Goal: Use online tool/utility: Utilize a website feature to perform a specific function

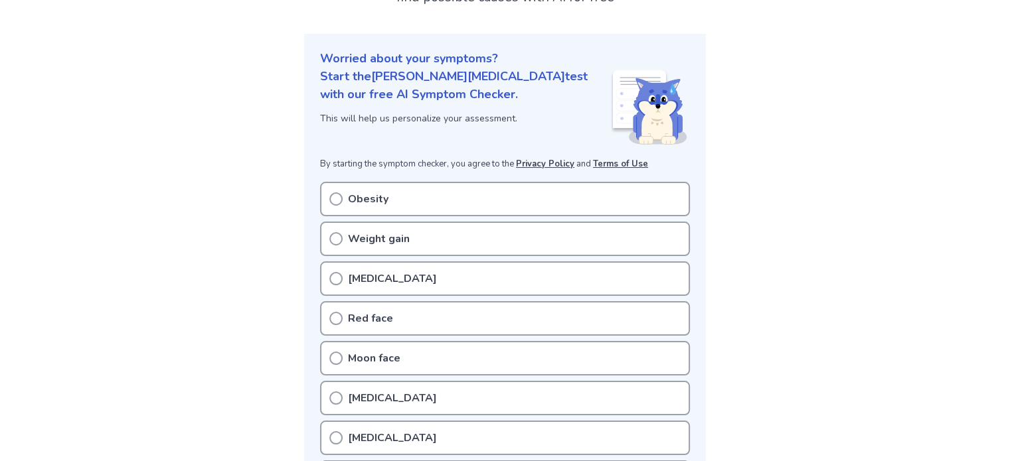
scroll to position [148, 0]
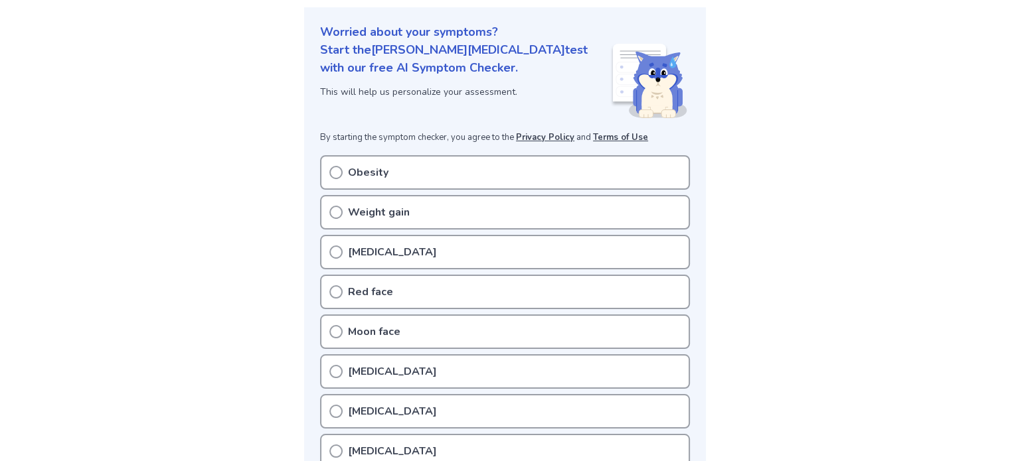
click at [335, 253] on icon at bounding box center [335, 252] width 13 height 13
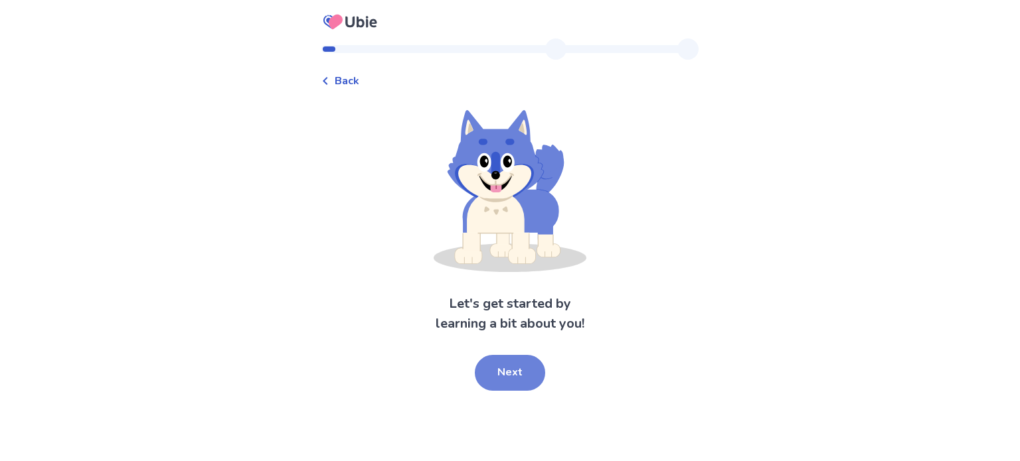
click at [509, 366] on button "Next" at bounding box center [510, 373] width 70 height 36
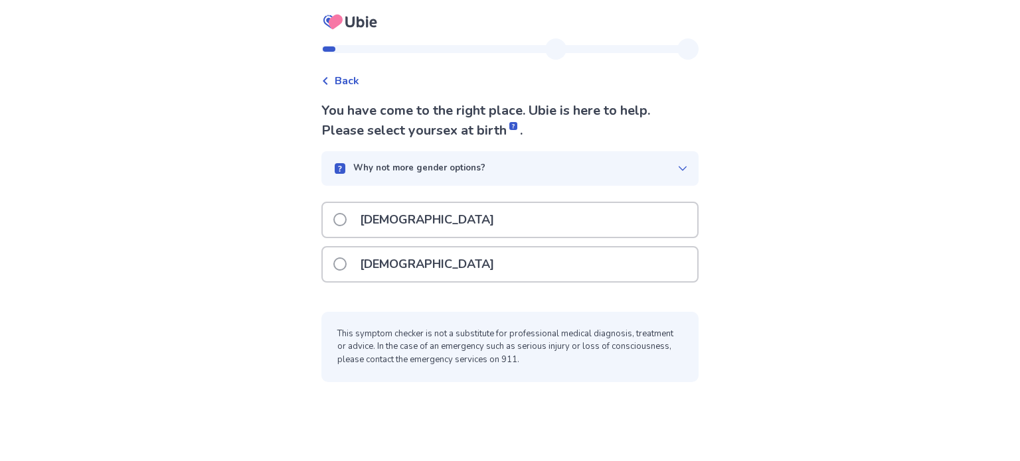
click at [383, 262] on p "[DEMOGRAPHIC_DATA]" at bounding box center [427, 265] width 150 height 34
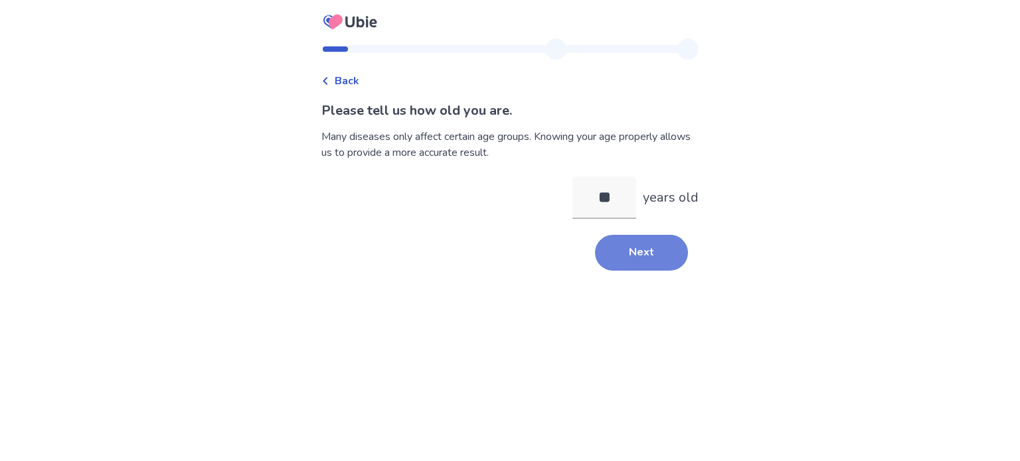
type input "**"
click at [645, 246] on button "Next" at bounding box center [641, 253] width 93 height 36
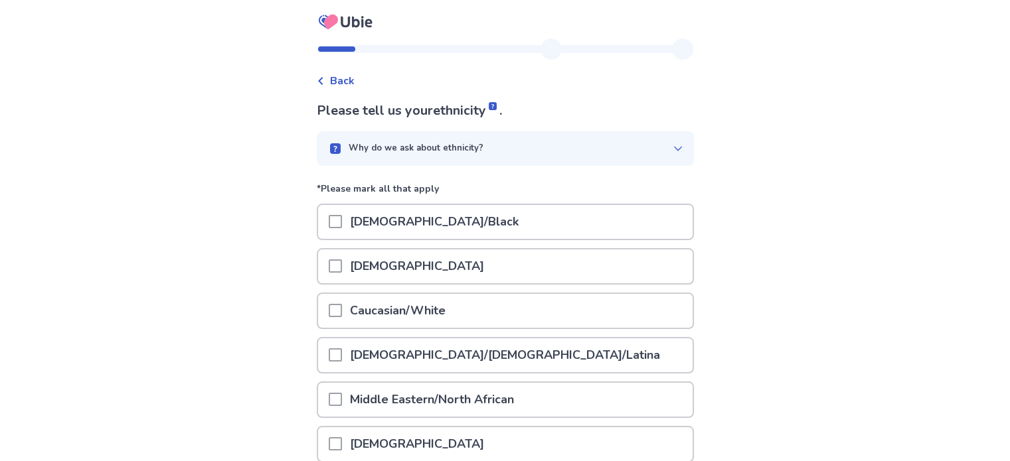
click at [342, 307] on span at bounding box center [335, 310] width 13 height 13
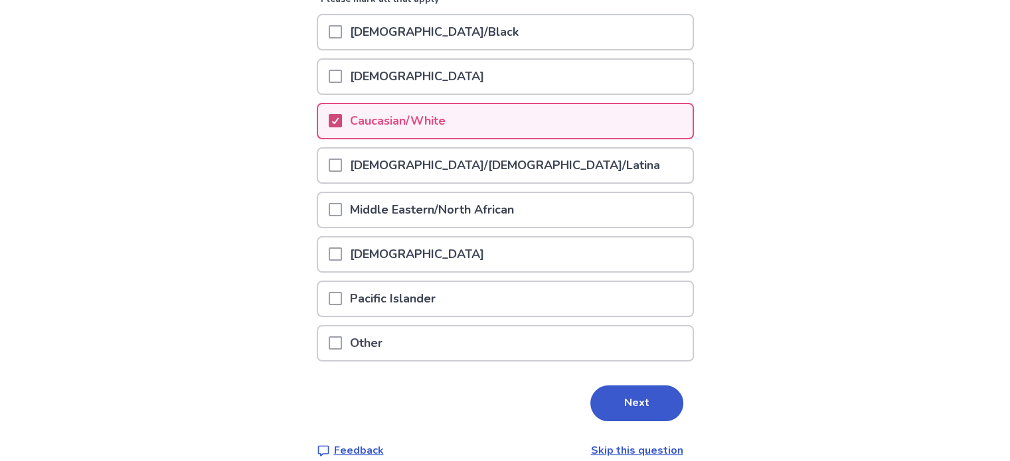
scroll to position [204, 0]
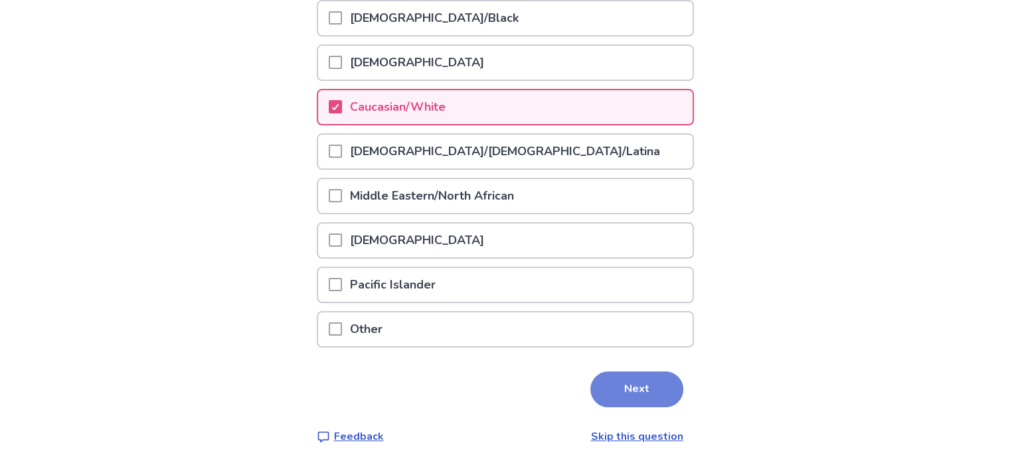
click at [656, 390] on button "Next" at bounding box center [636, 390] width 93 height 36
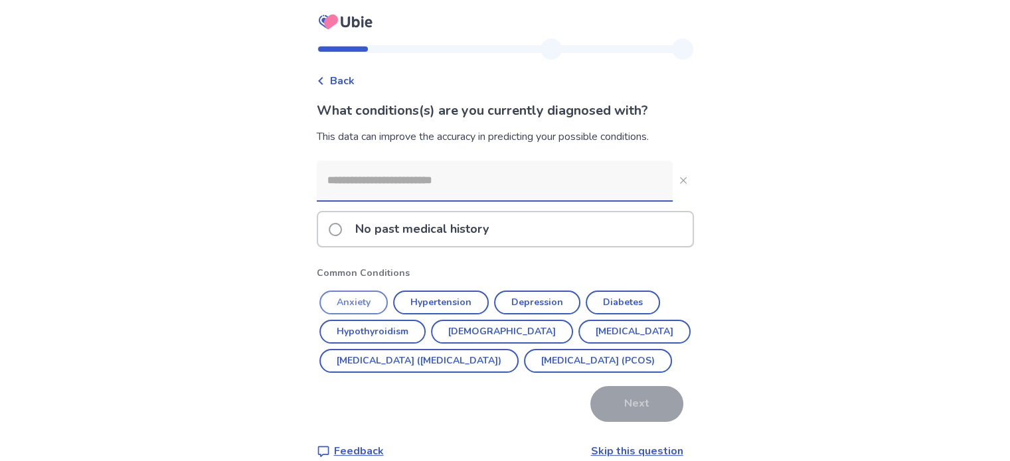
click at [376, 307] on button "Anxiety" at bounding box center [353, 303] width 68 height 24
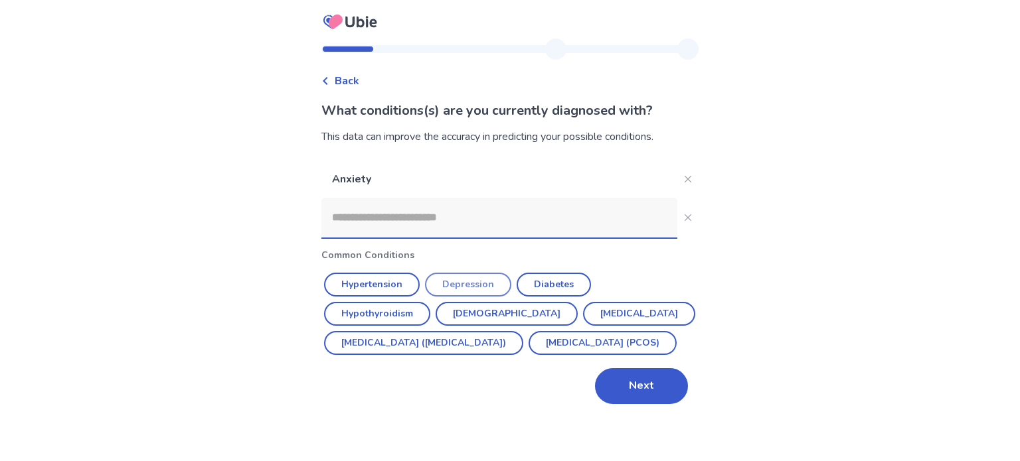
click at [463, 285] on button "Depression" at bounding box center [468, 285] width 86 height 24
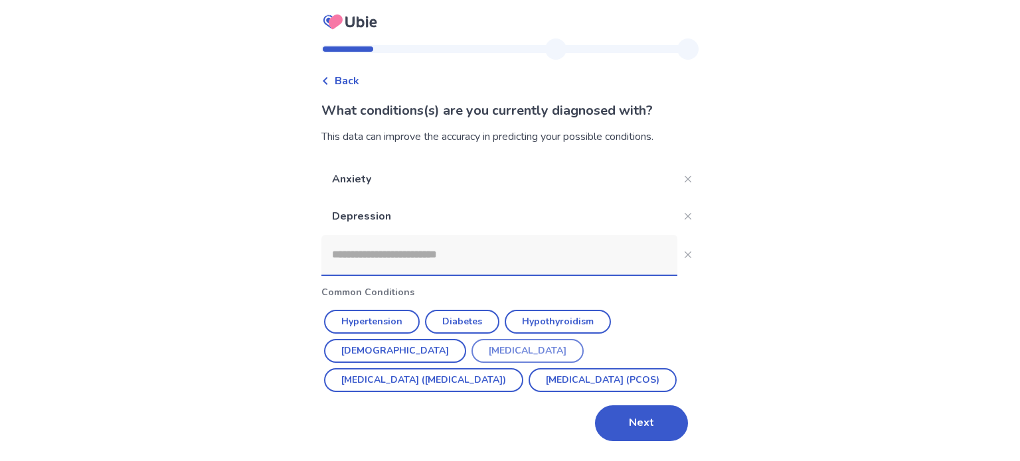
click at [471, 350] on button "Endometriosis" at bounding box center [527, 351] width 112 height 24
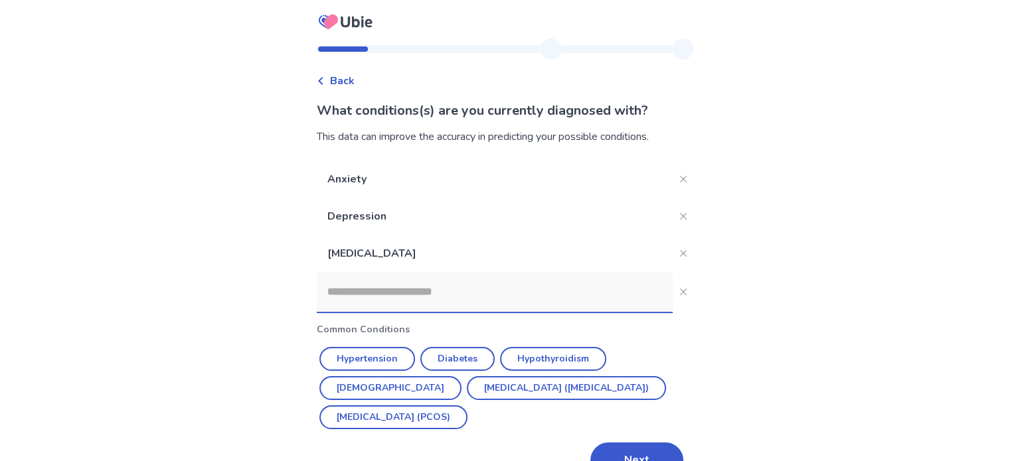
scroll to position [33, 0]
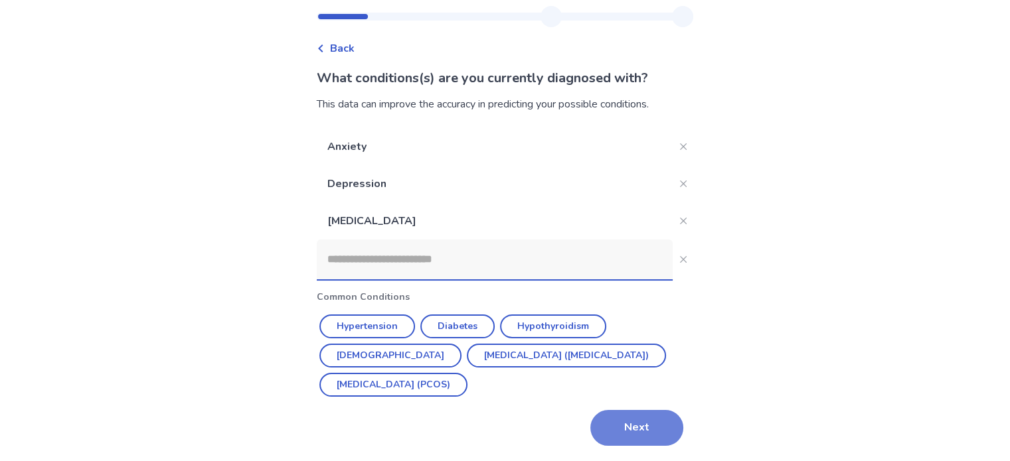
click at [625, 428] on button "Next" at bounding box center [636, 428] width 93 height 36
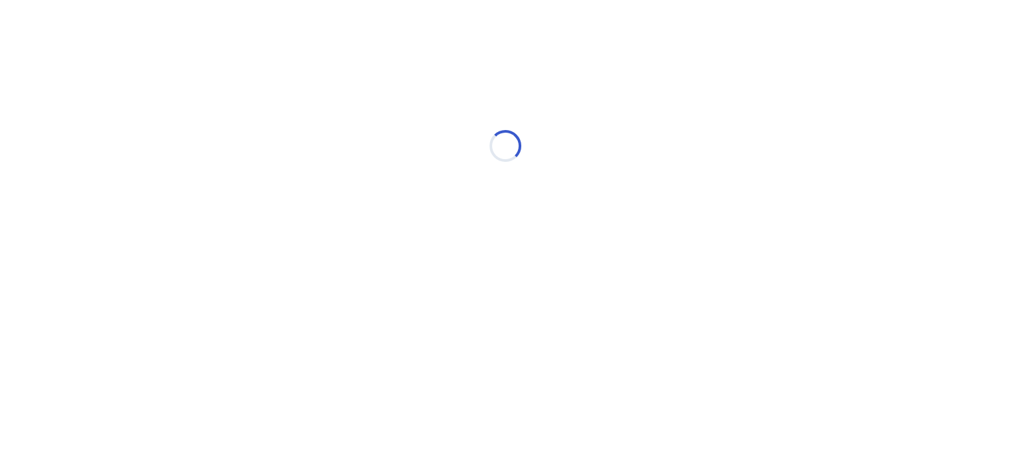
scroll to position [0, 0]
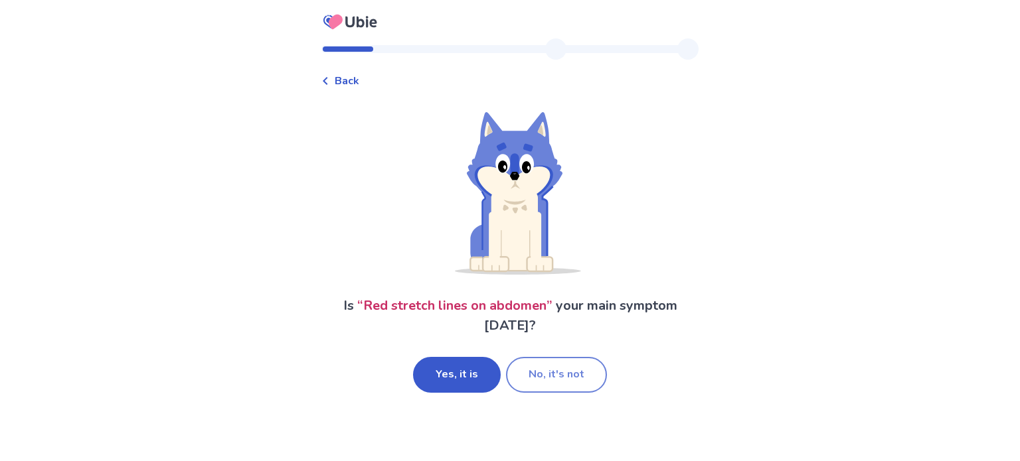
click at [543, 380] on button "No, it's not" at bounding box center [556, 375] width 101 height 36
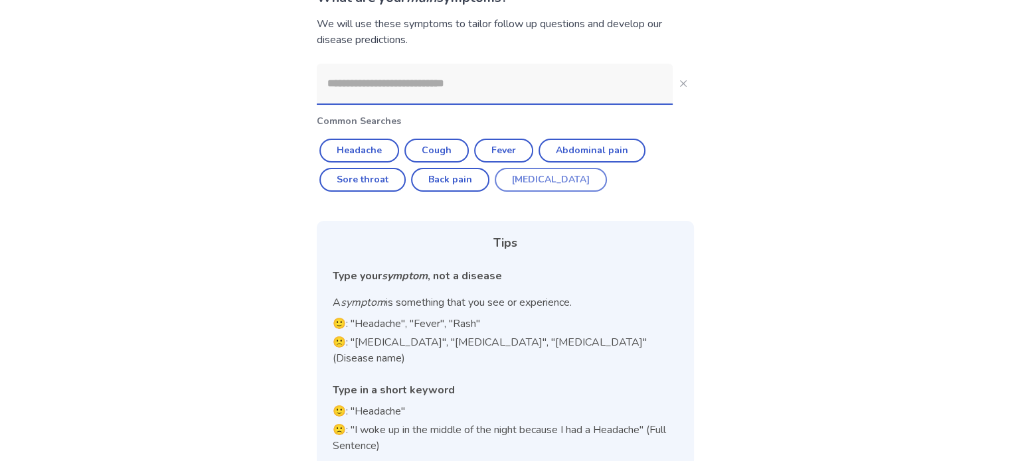
scroll to position [119, 0]
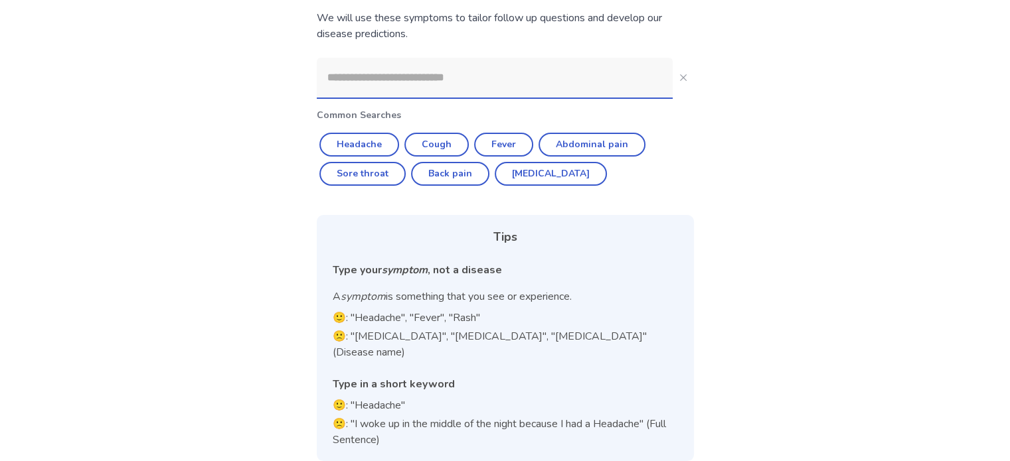
click at [414, 84] on input at bounding box center [495, 78] width 356 height 40
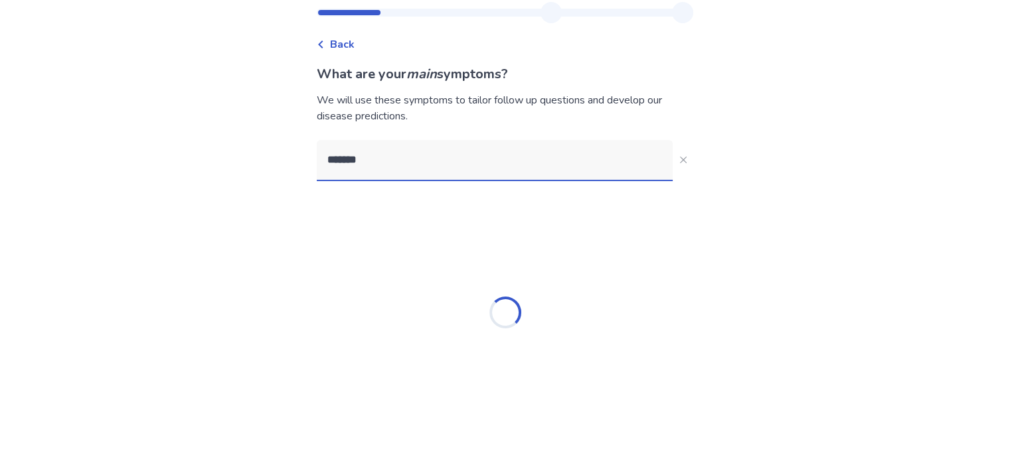
type input "*******"
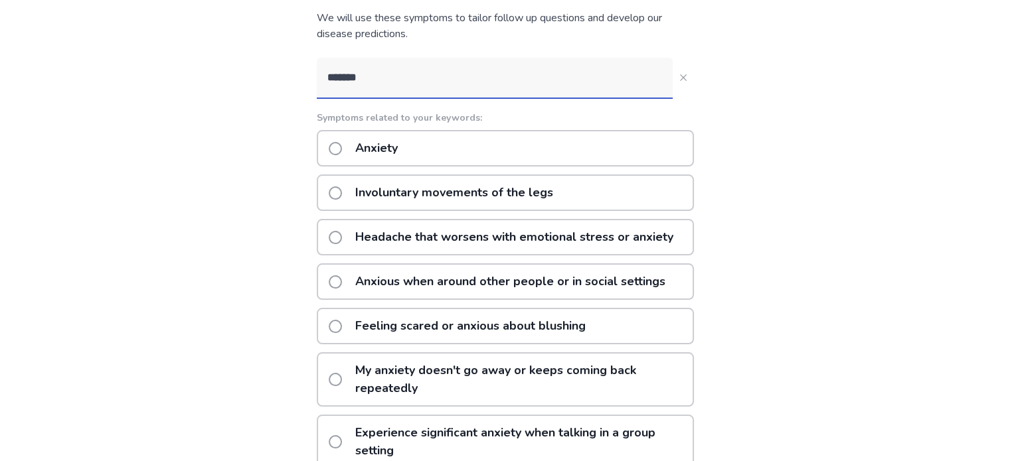
click at [342, 144] on span at bounding box center [335, 148] width 13 height 13
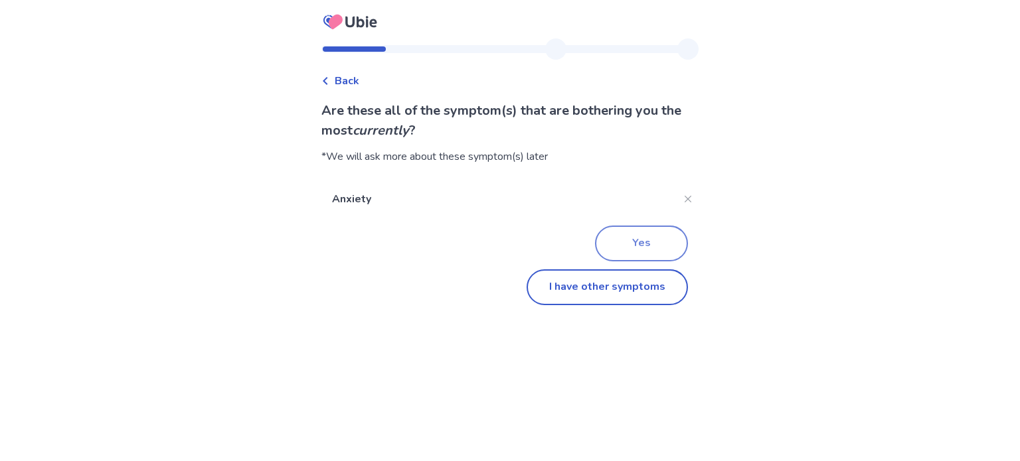
click at [659, 249] on button "Yes" at bounding box center [641, 244] width 93 height 36
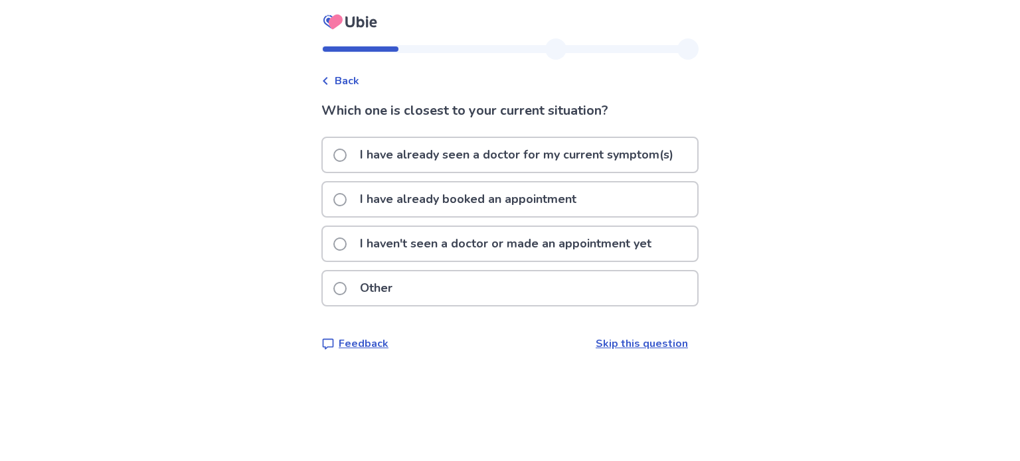
click at [409, 232] on p "I haven't seen a doctor or made an appointment yet" at bounding box center [505, 244] width 307 height 34
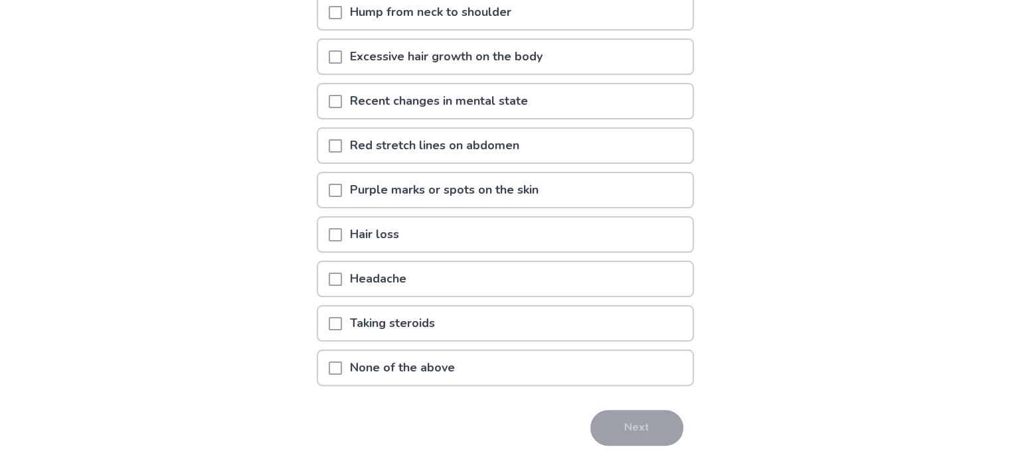
scroll to position [284, 0]
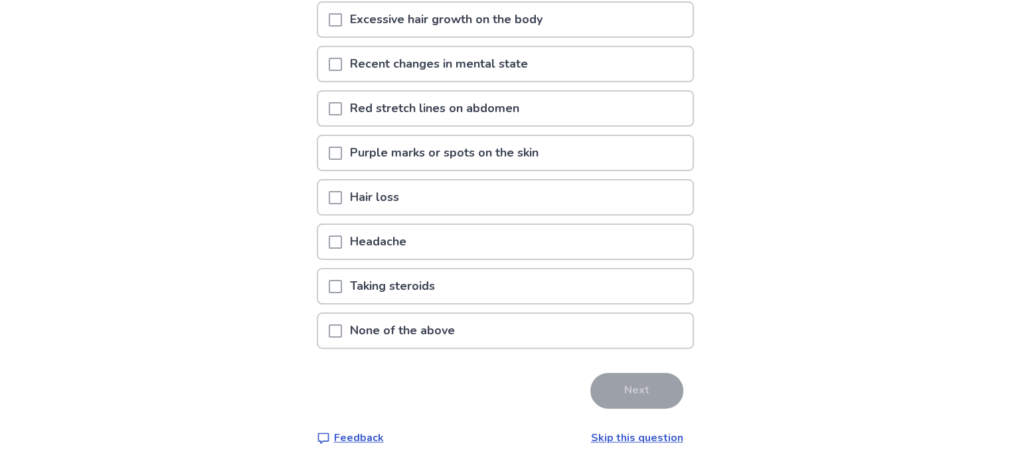
click at [342, 191] on span at bounding box center [335, 197] width 13 height 13
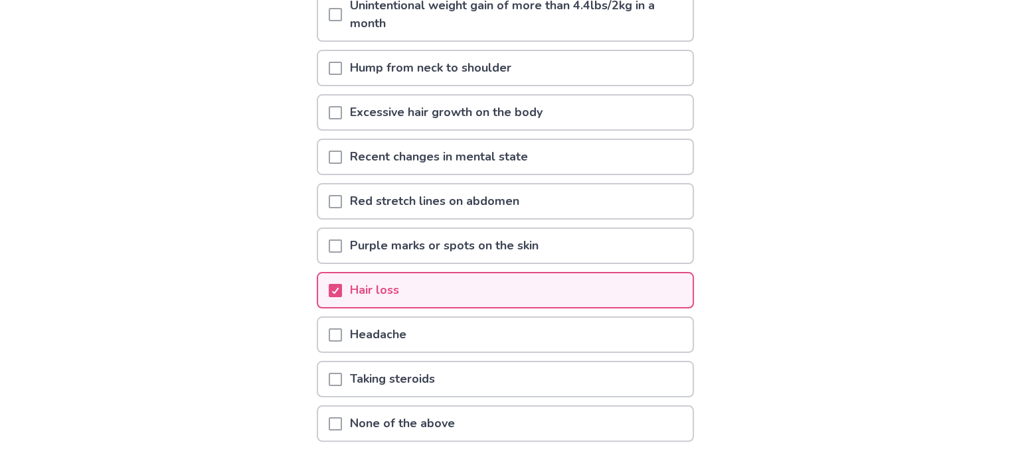
scroll to position [191, 0]
click at [341, 152] on span at bounding box center [335, 157] width 13 height 13
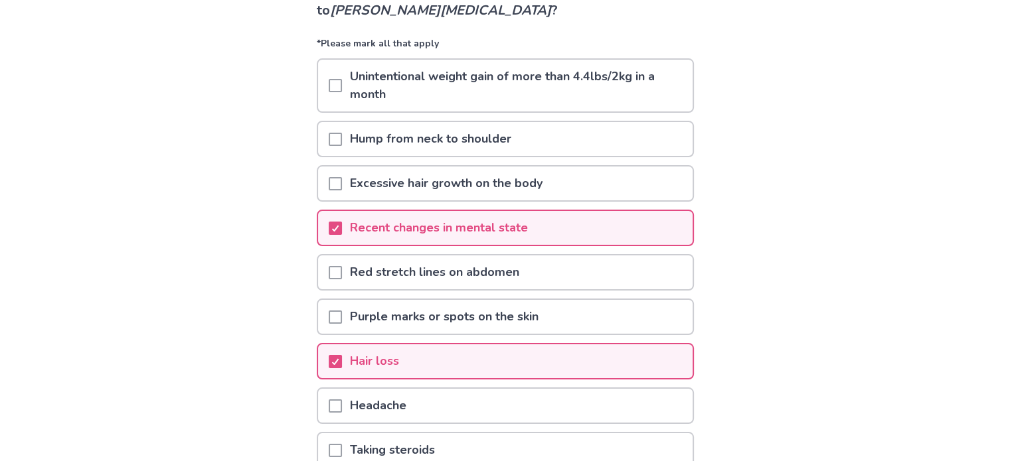
scroll to position [284, 0]
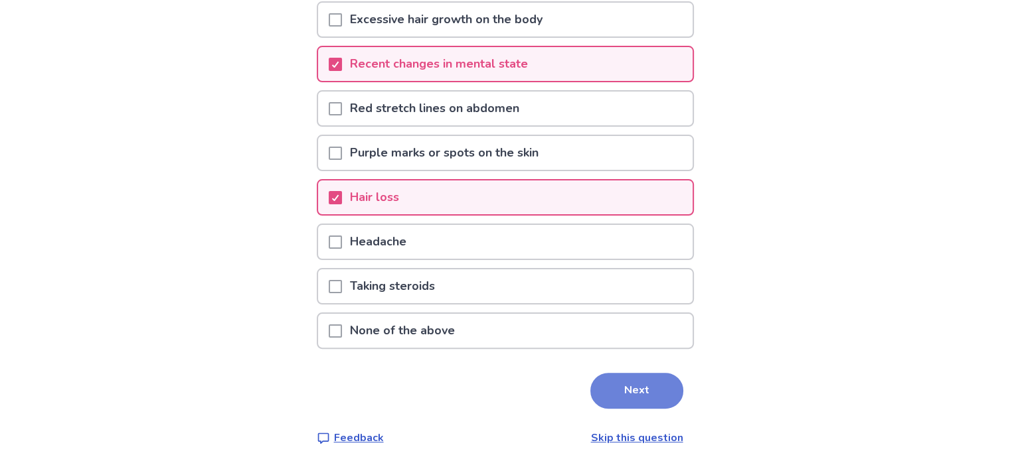
click at [643, 383] on button "Next" at bounding box center [636, 391] width 93 height 36
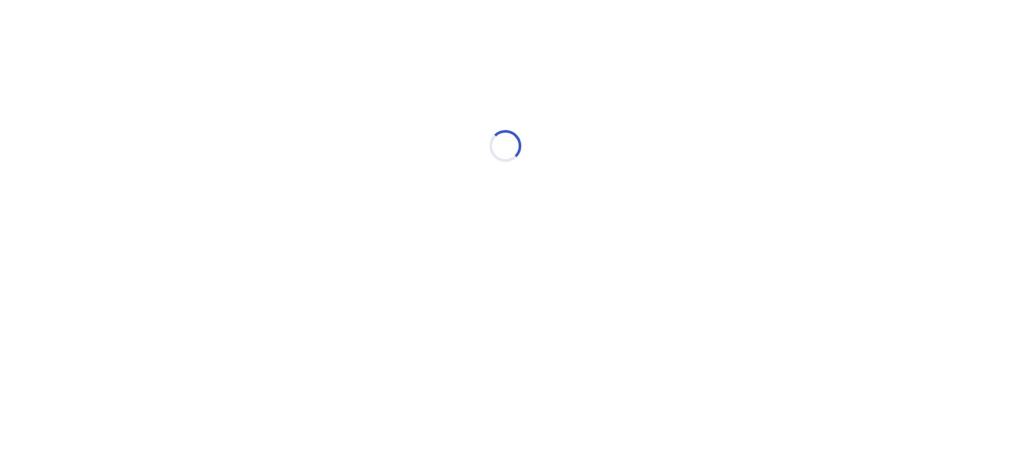
scroll to position [0, 0]
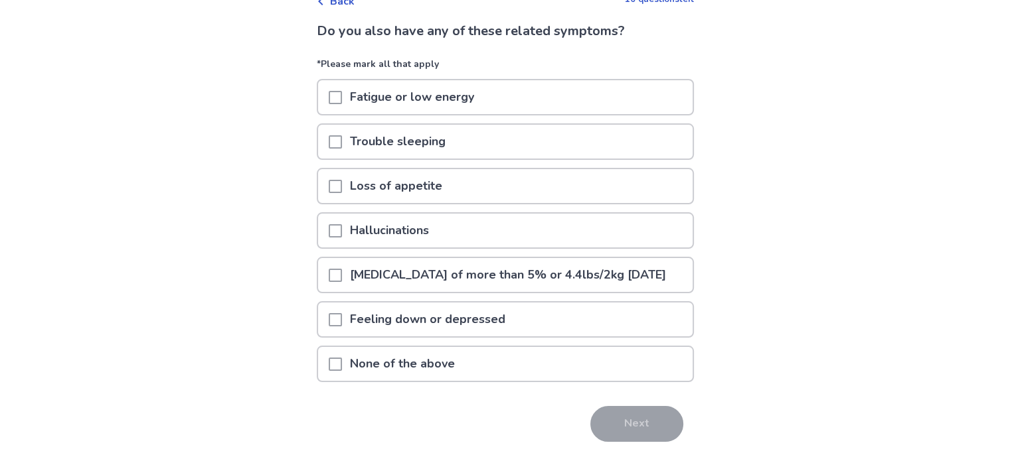
scroll to position [82, 0]
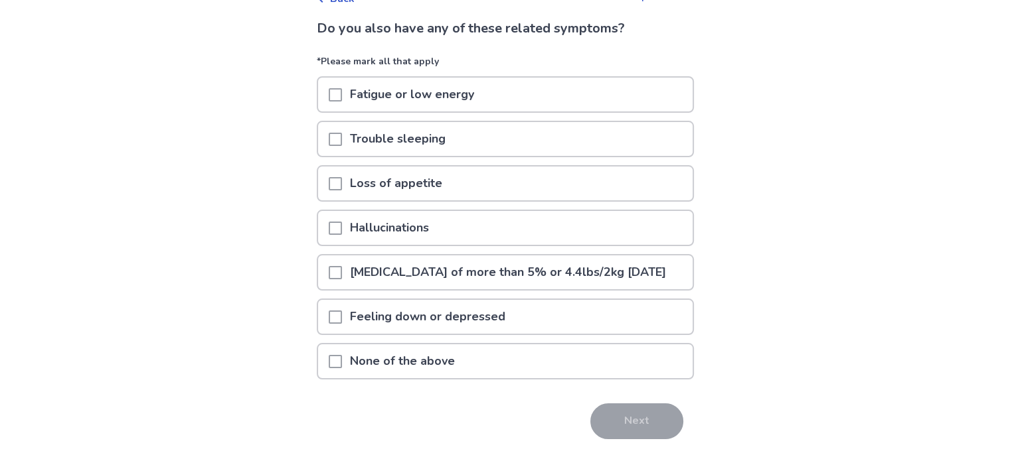
click at [339, 95] on span at bounding box center [335, 94] width 13 height 13
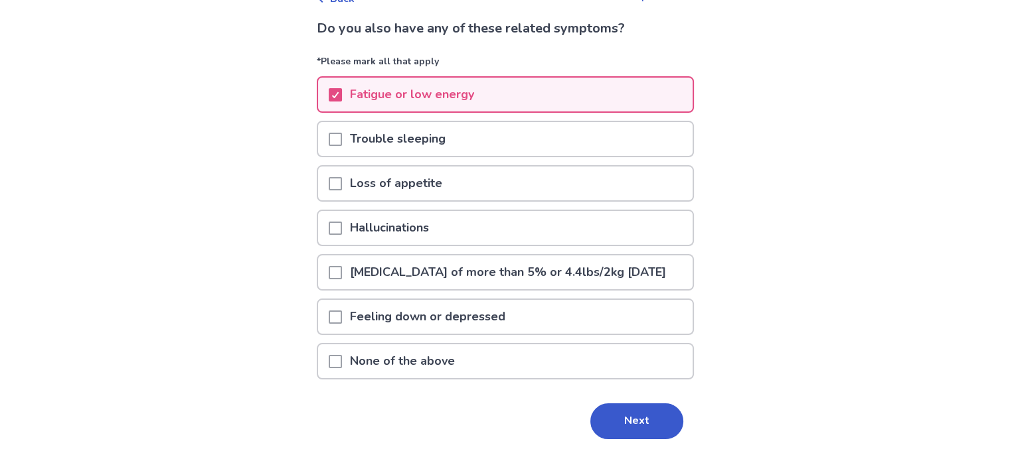
click at [342, 140] on span at bounding box center [335, 139] width 13 height 13
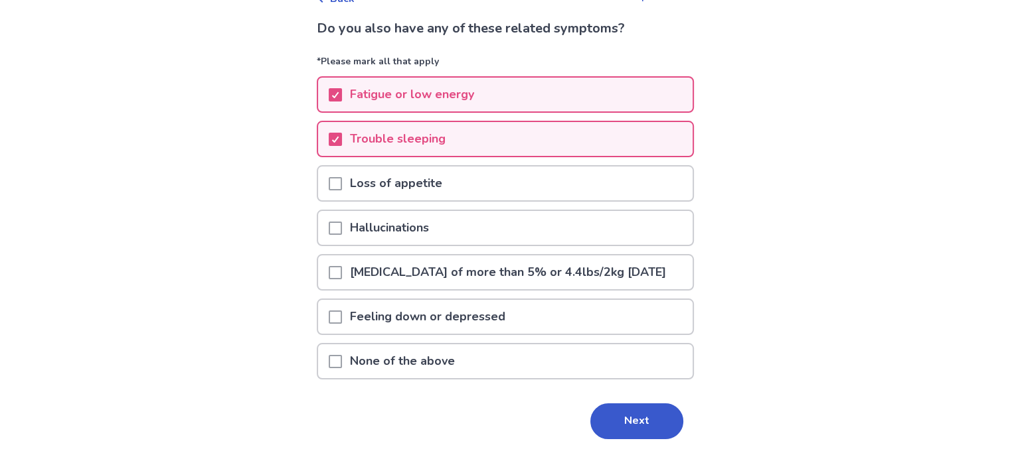
scroll to position [133, 0]
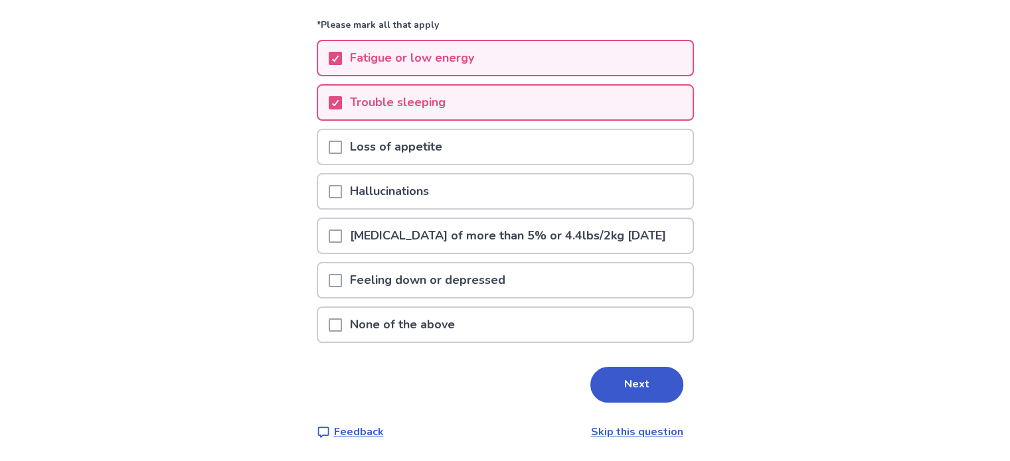
click at [341, 282] on span at bounding box center [335, 280] width 13 height 13
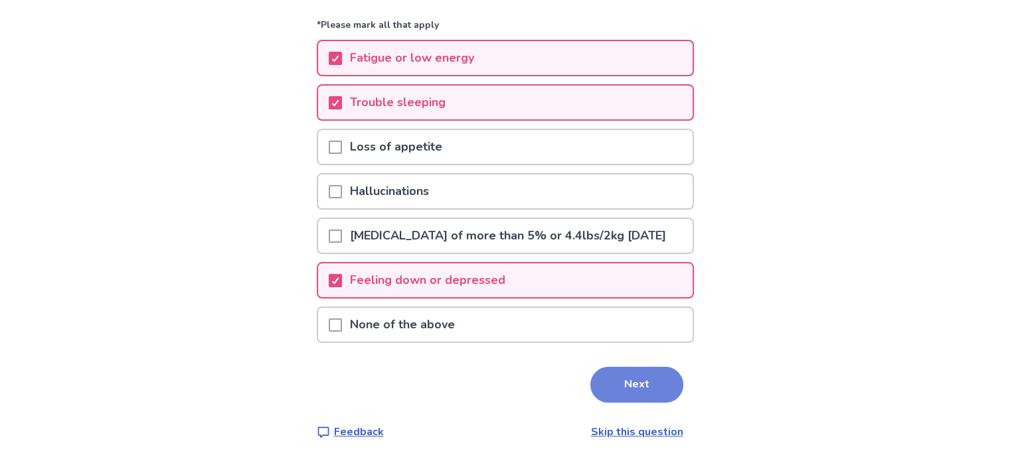
click at [620, 388] on button "Next" at bounding box center [636, 385] width 93 height 36
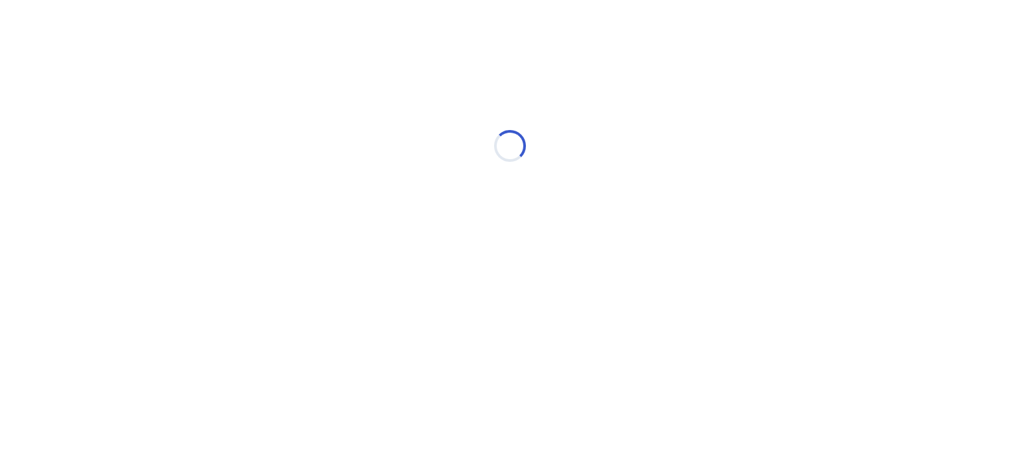
select select "*"
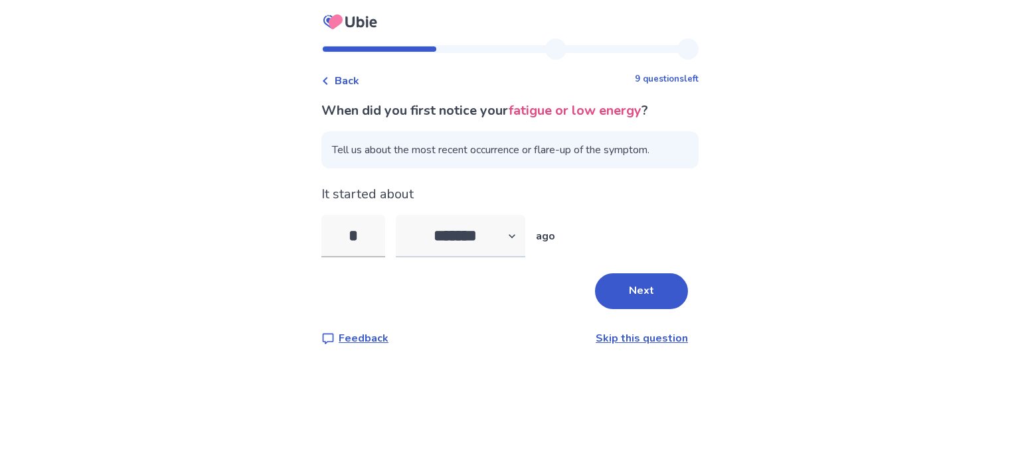
type input "*"
click at [517, 235] on select "******* ****** ******* ******** *******" at bounding box center [460, 236] width 129 height 42
select select "*"
click at [404, 215] on select "******* ****** ******* ******** *******" at bounding box center [460, 236] width 129 height 42
click at [627, 299] on button "Next" at bounding box center [641, 292] width 93 height 36
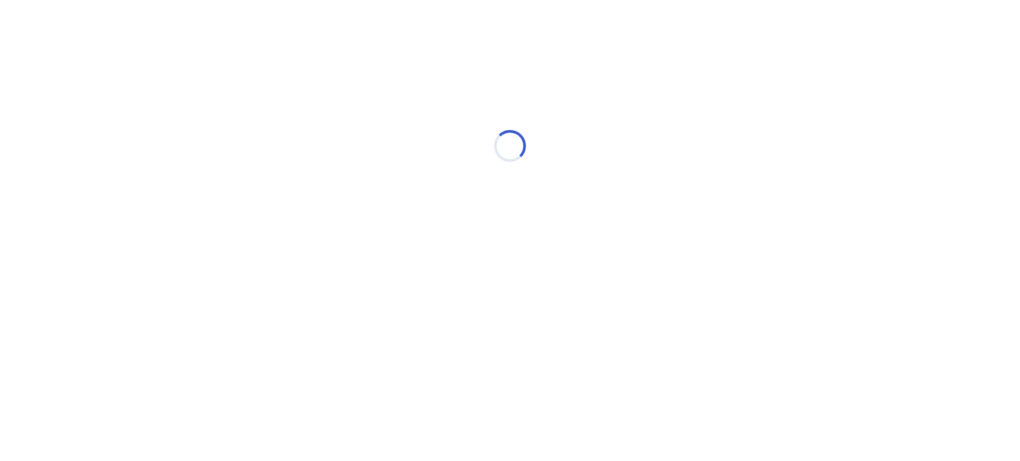
select select "*"
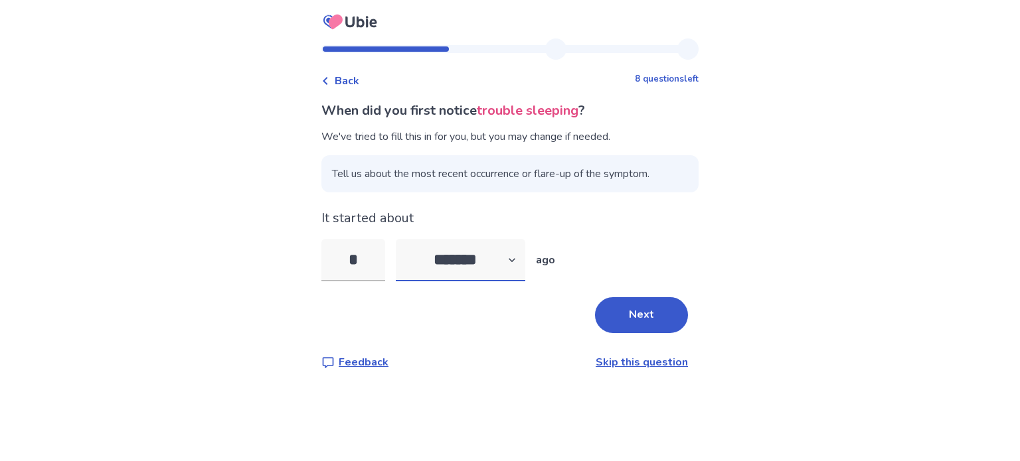
click at [457, 265] on select "******* ****** ******* ******** *******" at bounding box center [460, 260] width 129 height 42
click at [385, 249] on input "*" at bounding box center [353, 260] width 64 height 42
type input "*"
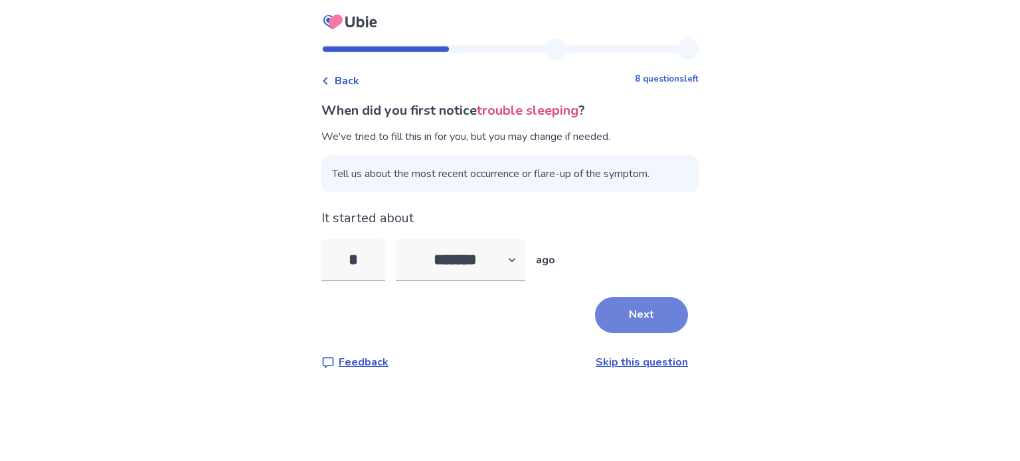
click at [629, 322] on button "Next" at bounding box center [641, 315] width 93 height 36
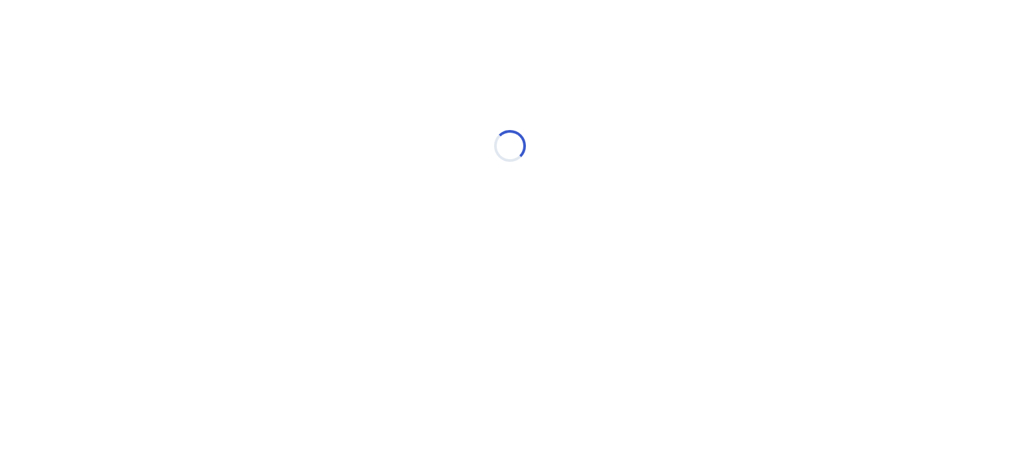
select select "*"
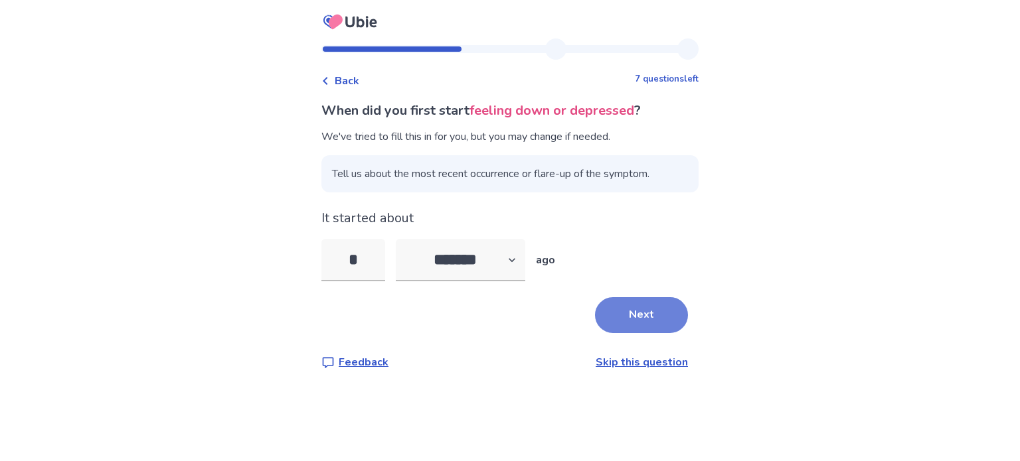
click at [625, 314] on button "Next" at bounding box center [641, 315] width 93 height 36
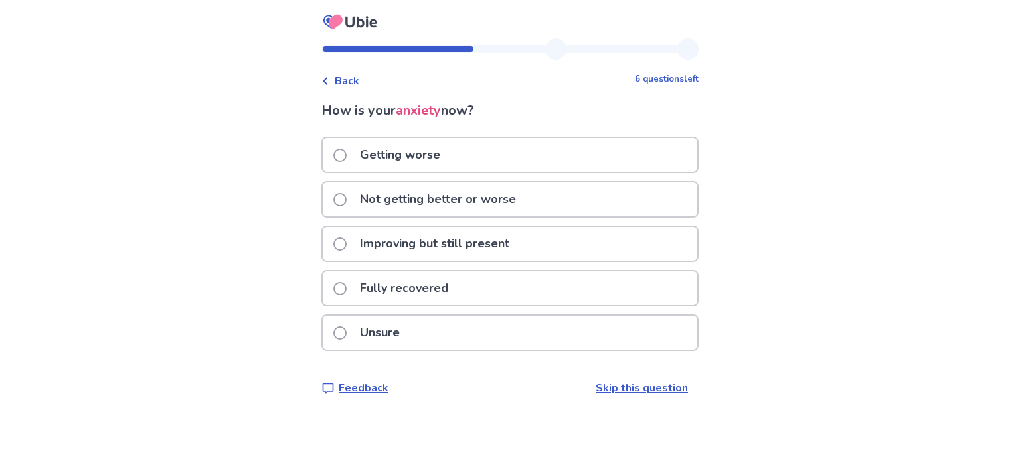
click at [343, 159] on span at bounding box center [339, 155] width 13 height 13
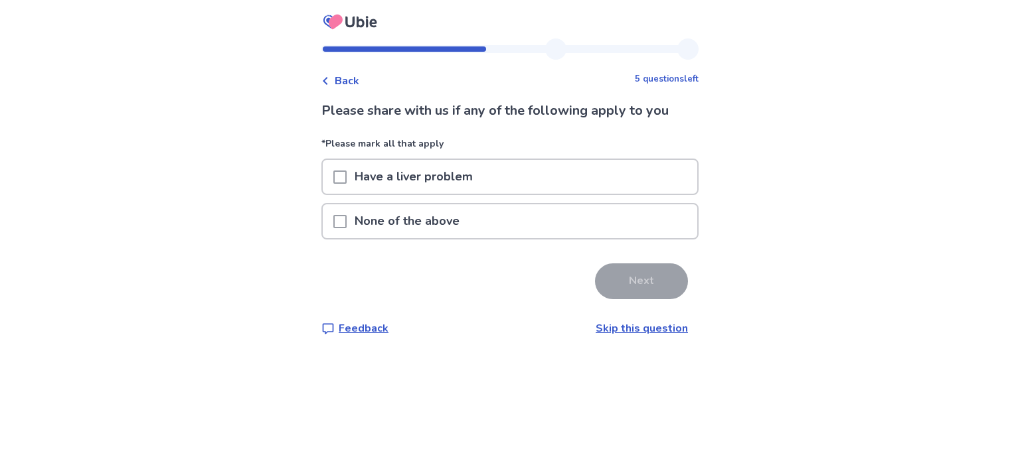
click at [343, 220] on span at bounding box center [339, 221] width 13 height 13
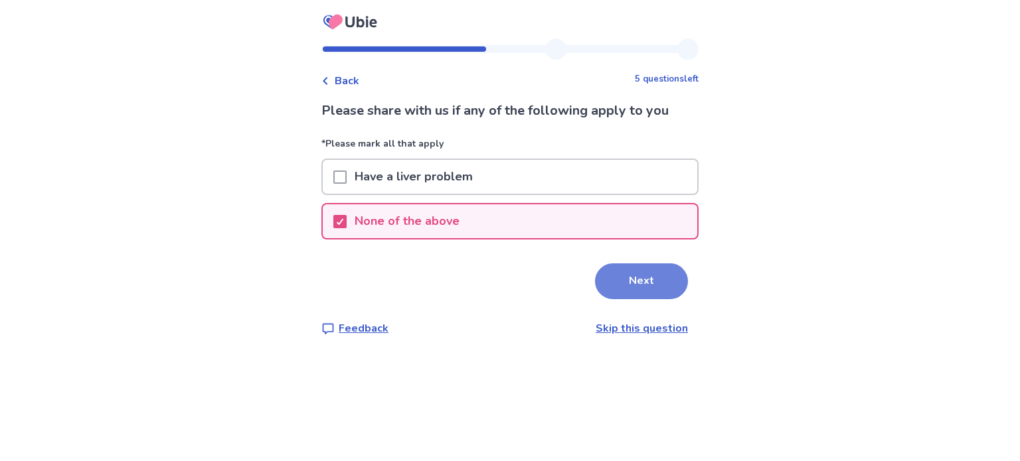
click at [660, 279] on button "Next" at bounding box center [641, 282] width 93 height 36
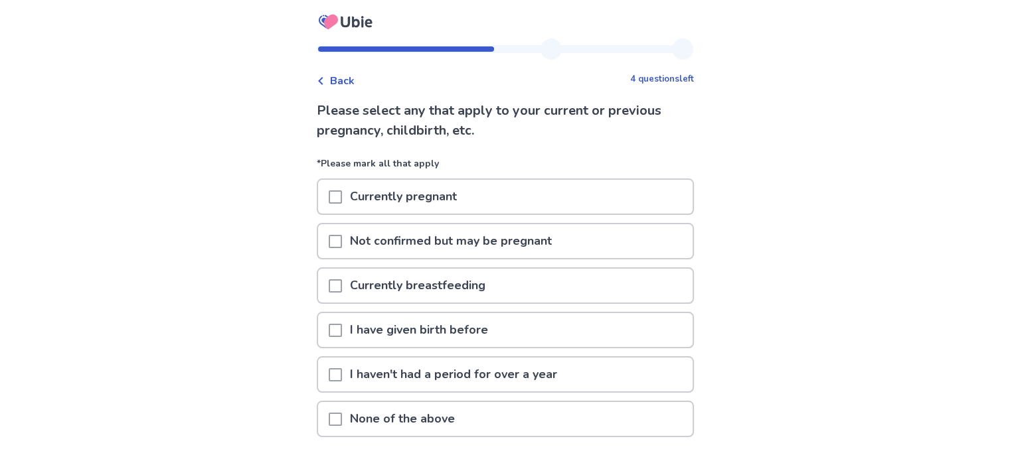
click at [342, 327] on span at bounding box center [335, 330] width 13 height 13
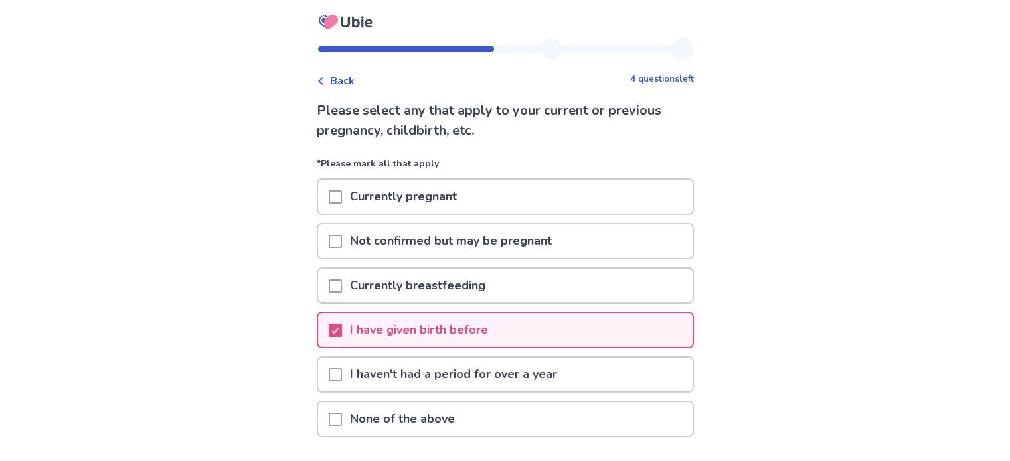
scroll to position [90, 0]
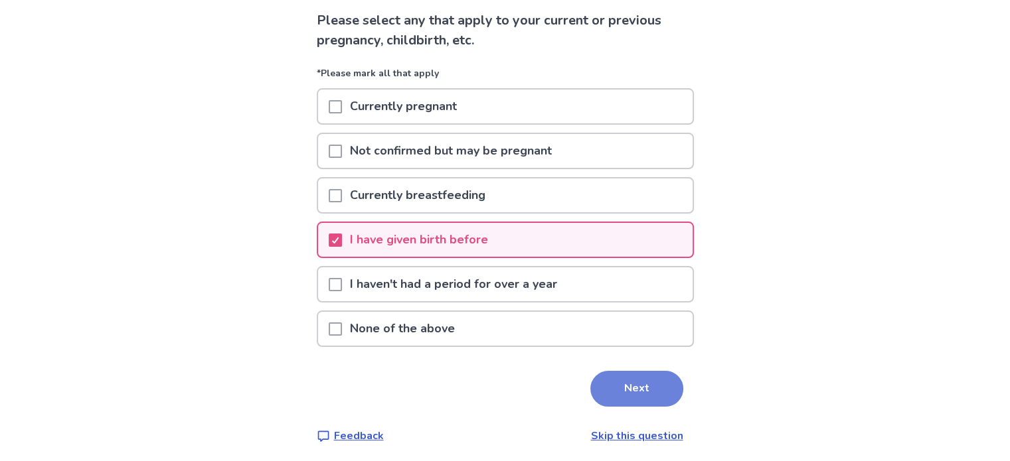
click at [622, 390] on button "Next" at bounding box center [636, 389] width 93 height 36
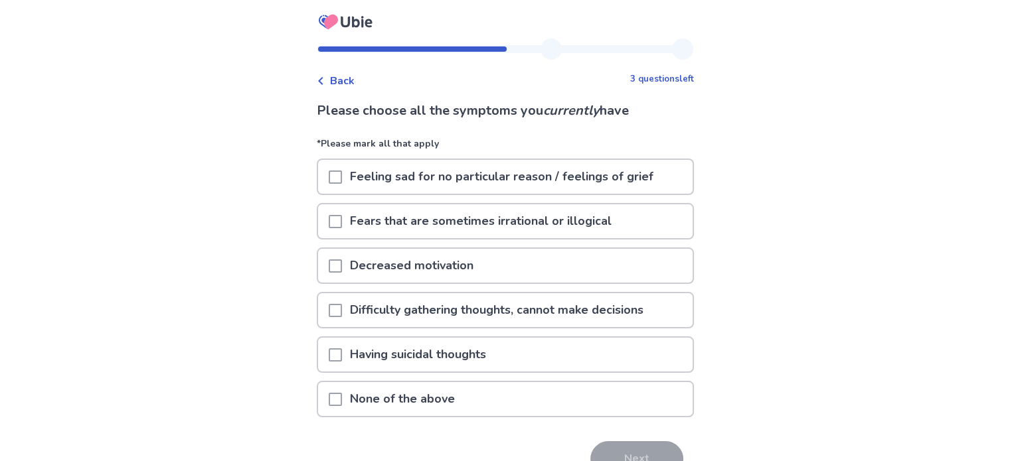
scroll to position [71, 0]
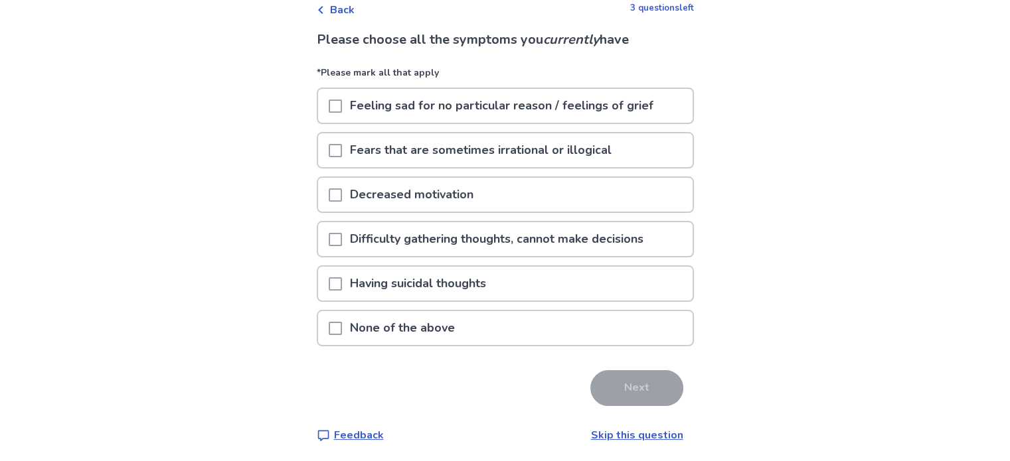
click at [340, 103] on span at bounding box center [335, 106] width 13 height 13
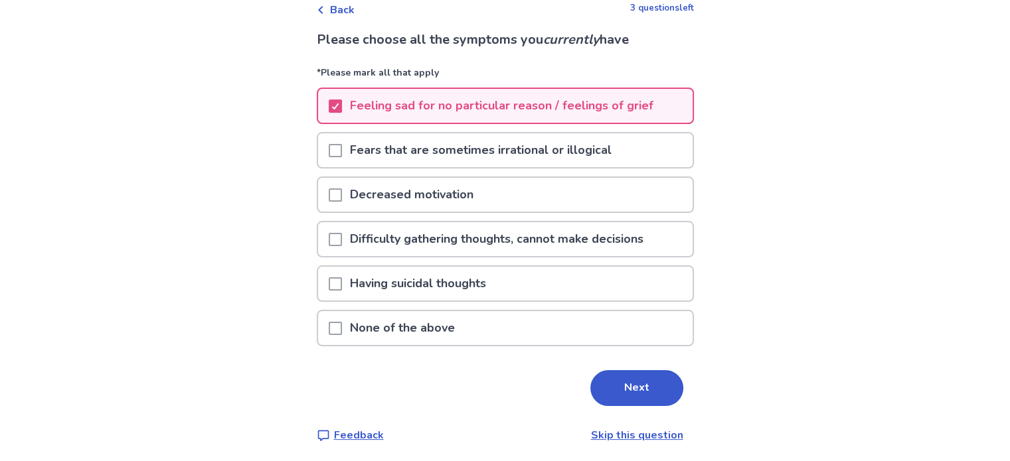
click at [335, 140] on div at bounding box center [335, 150] width 13 height 34
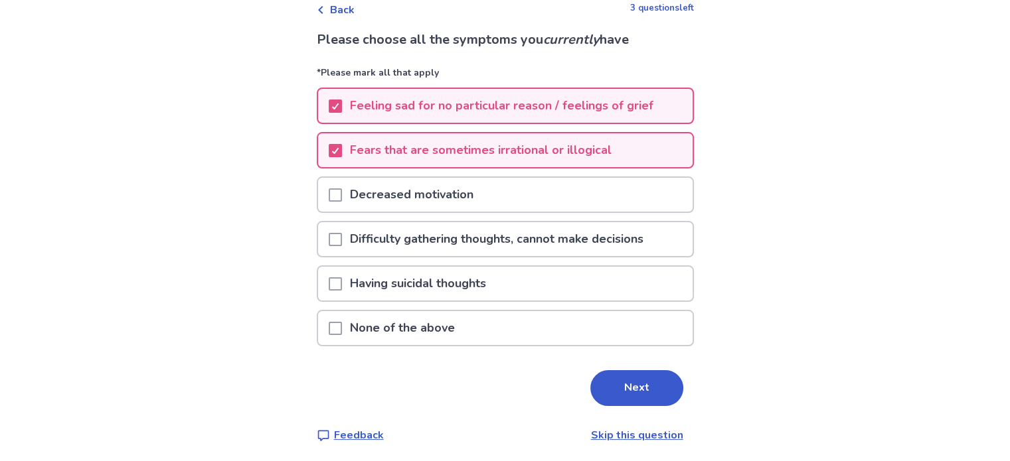
click at [341, 195] on span at bounding box center [335, 195] width 13 height 13
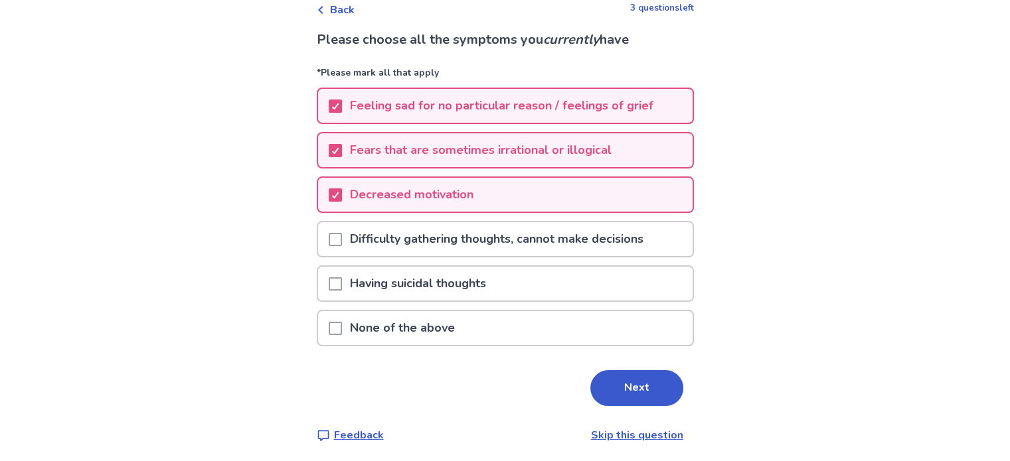
click at [342, 236] on span at bounding box center [335, 239] width 13 height 13
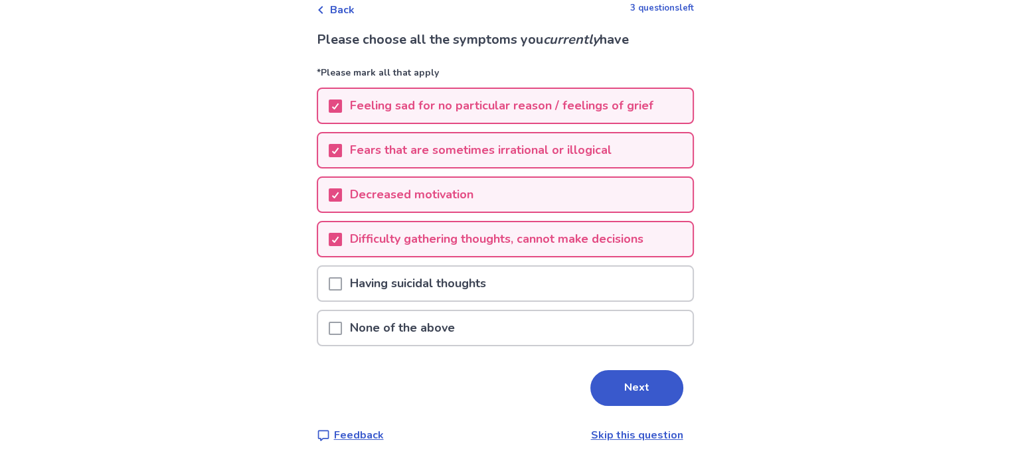
click at [342, 283] on span at bounding box center [335, 284] width 13 height 13
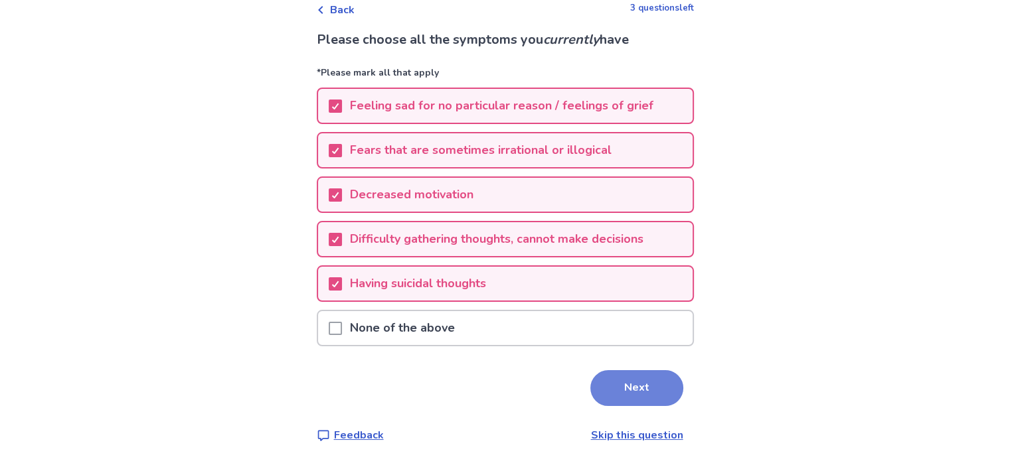
click at [637, 389] on button "Next" at bounding box center [636, 388] width 93 height 36
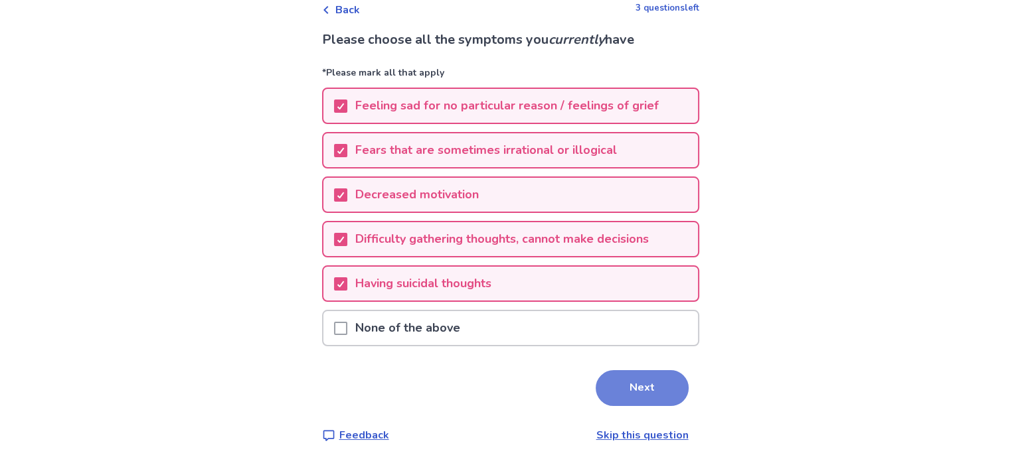
scroll to position [0, 0]
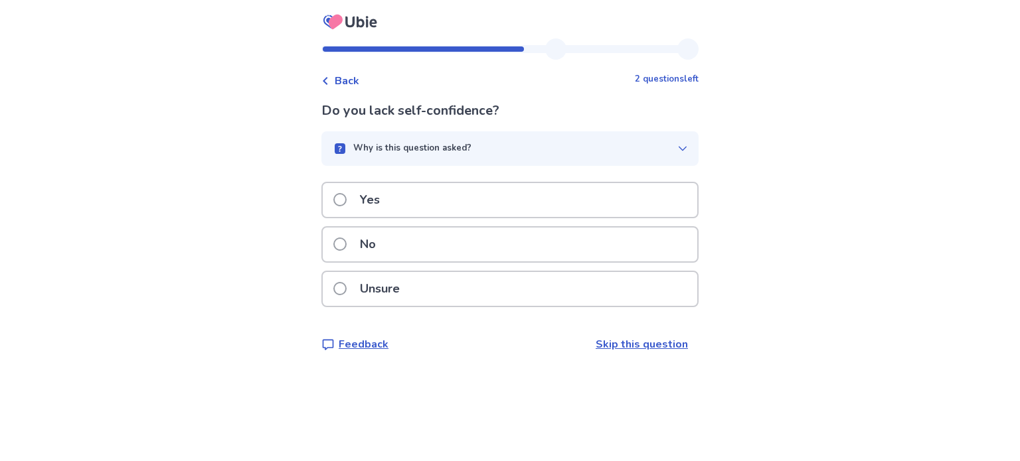
click at [388, 193] on p "Yes" at bounding box center [370, 200] width 36 height 34
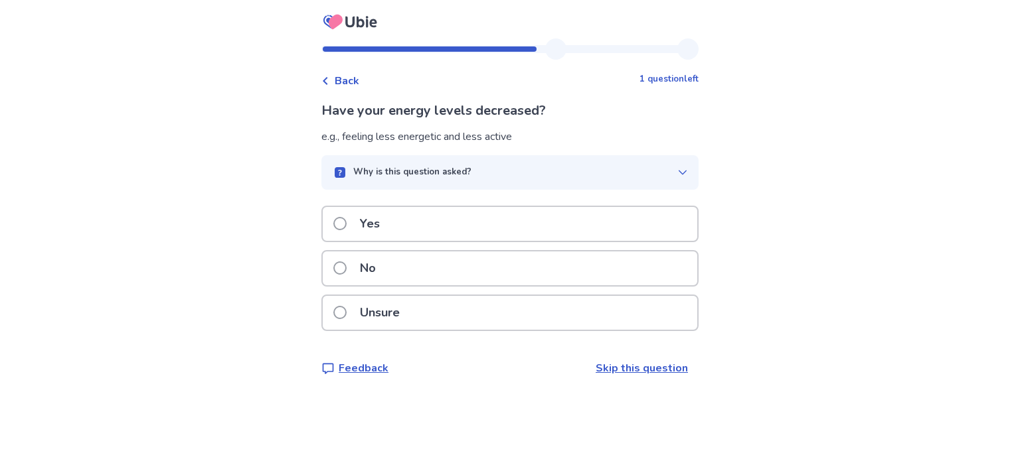
click at [532, 216] on div "Yes" at bounding box center [510, 224] width 374 height 34
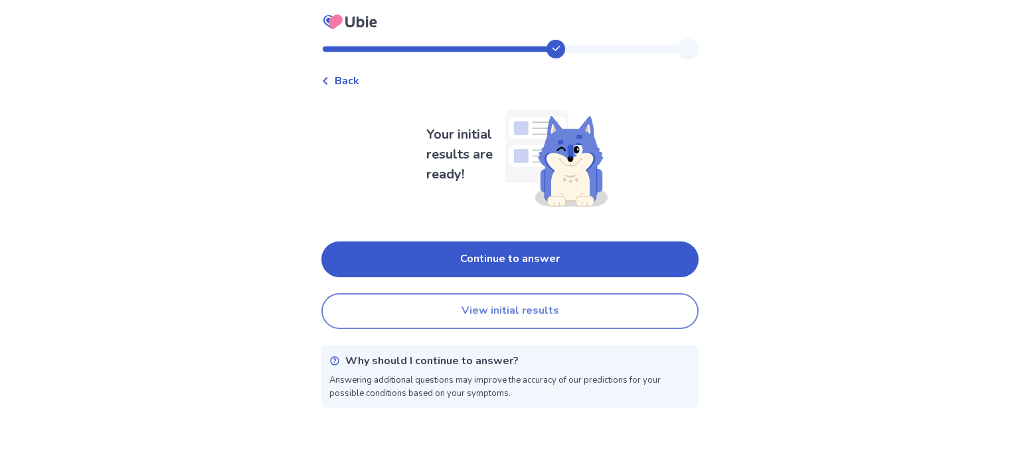
click at [620, 321] on button "View initial results" at bounding box center [509, 311] width 377 height 36
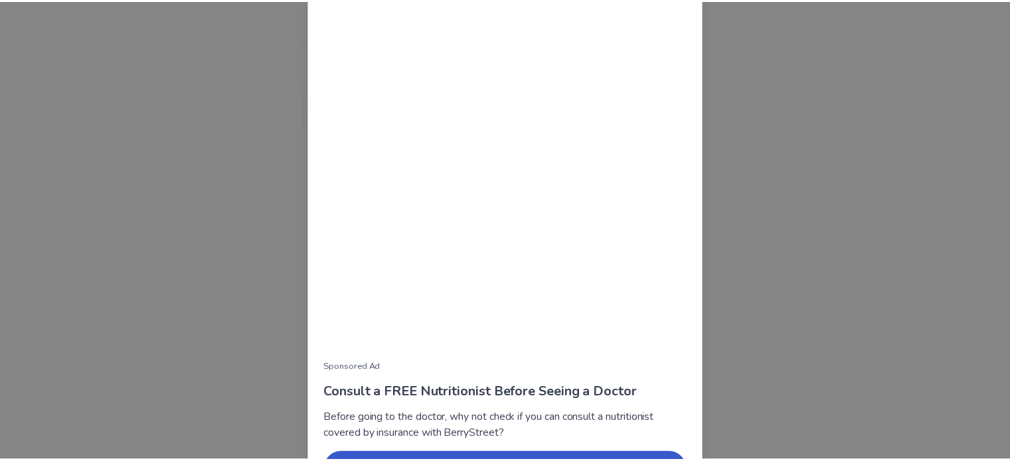
scroll to position [119, 0]
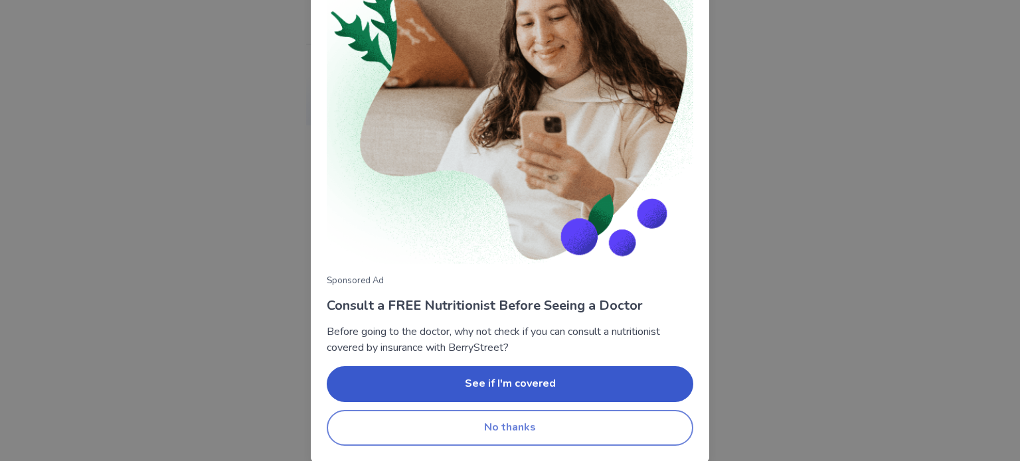
click at [572, 426] on button "No thanks" at bounding box center [510, 428] width 367 height 36
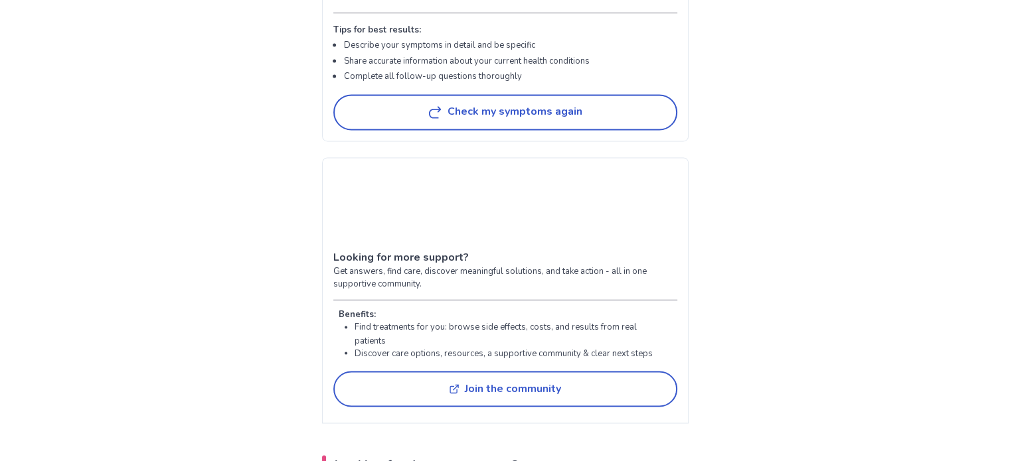
scroll to position [2188, 0]
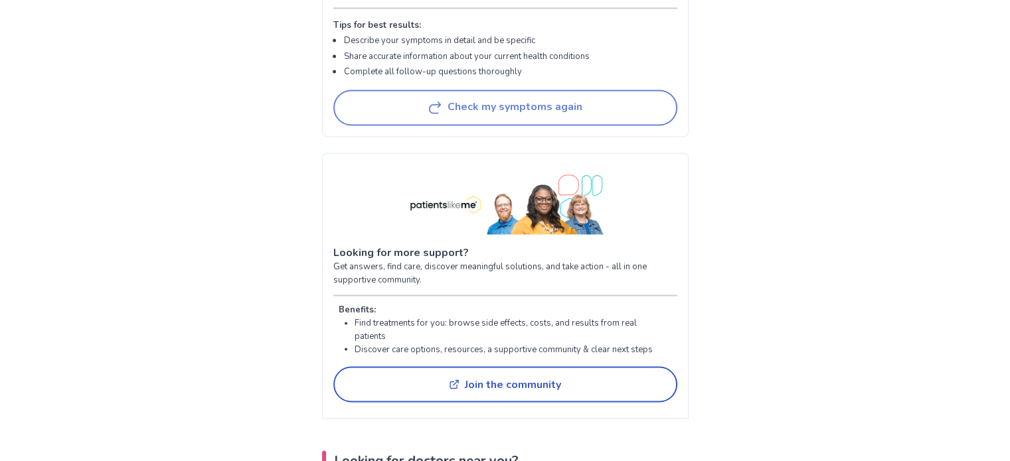
click at [560, 118] on button "Check my symptoms again" at bounding box center [505, 108] width 344 height 36
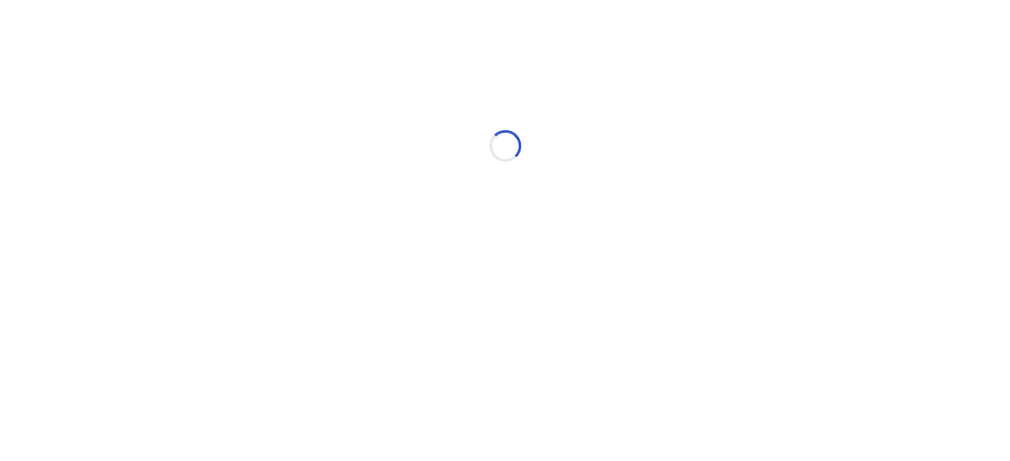
scroll to position [0, 0]
